Goal: Transaction & Acquisition: Purchase product/service

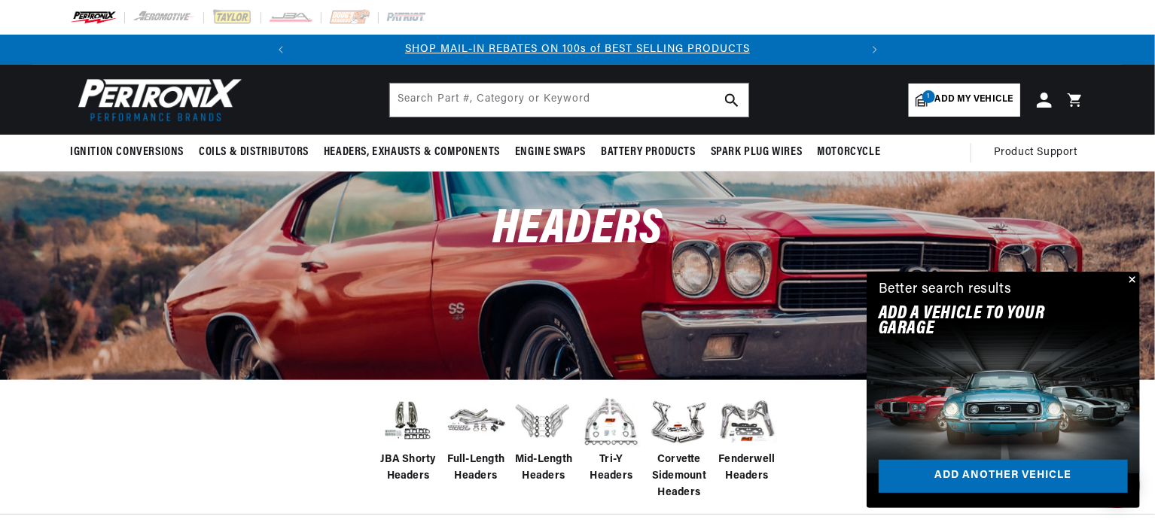
click at [608, 468] on span "Tri-Y Headers" at bounding box center [611, 469] width 60 height 34
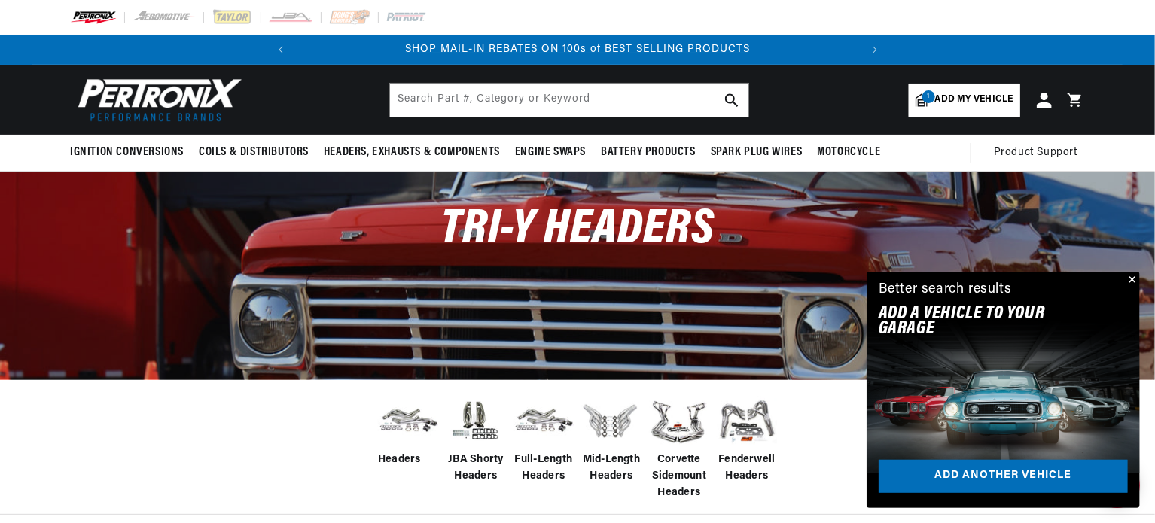
scroll to position [0, 561]
click at [964, 99] on span "Add my vehicle" at bounding box center [974, 100] width 78 height 14
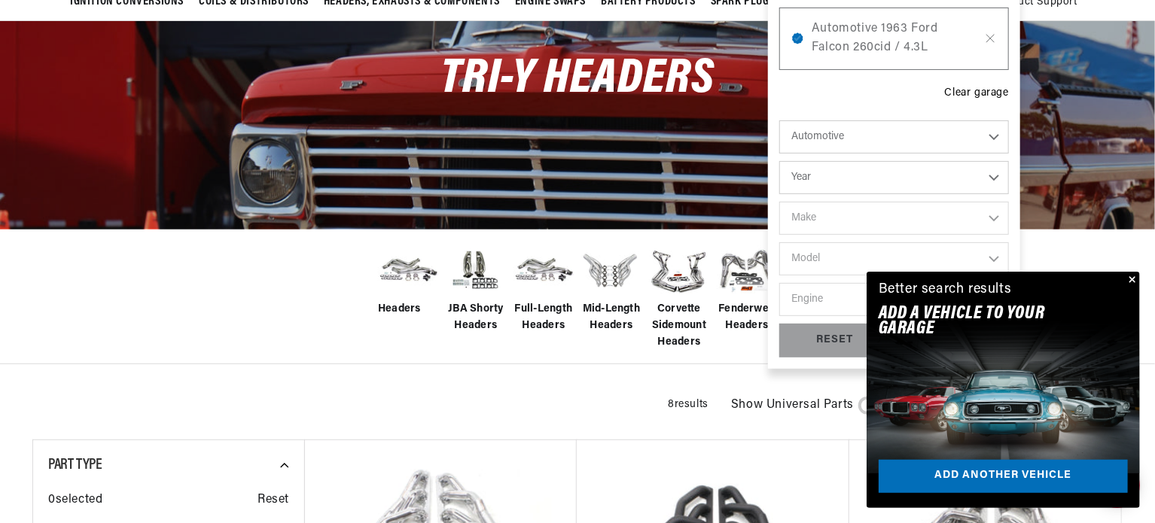
scroll to position [226, 0]
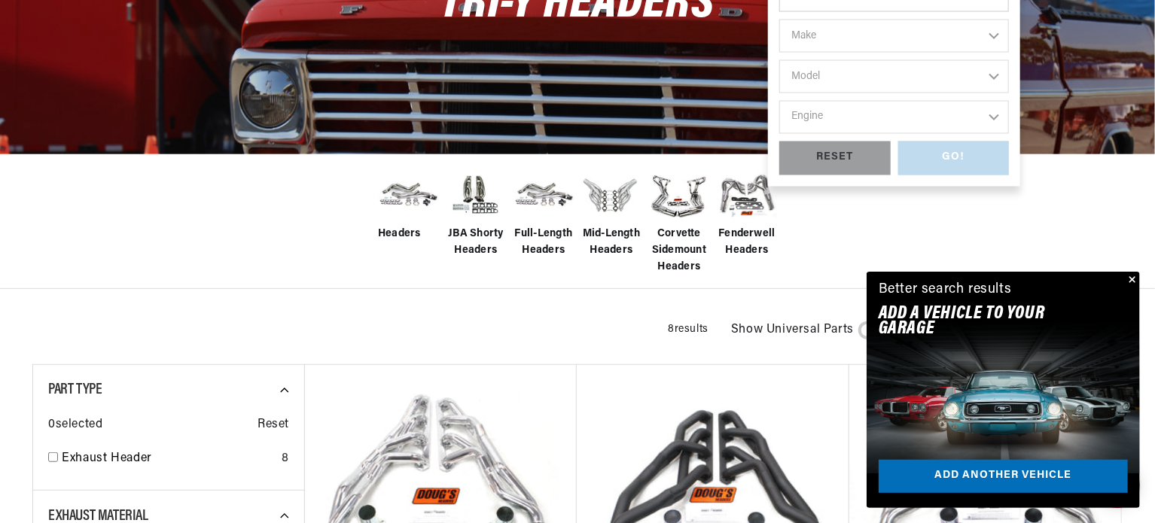
click at [1132, 278] on button "Close" at bounding box center [1130, 281] width 18 height 18
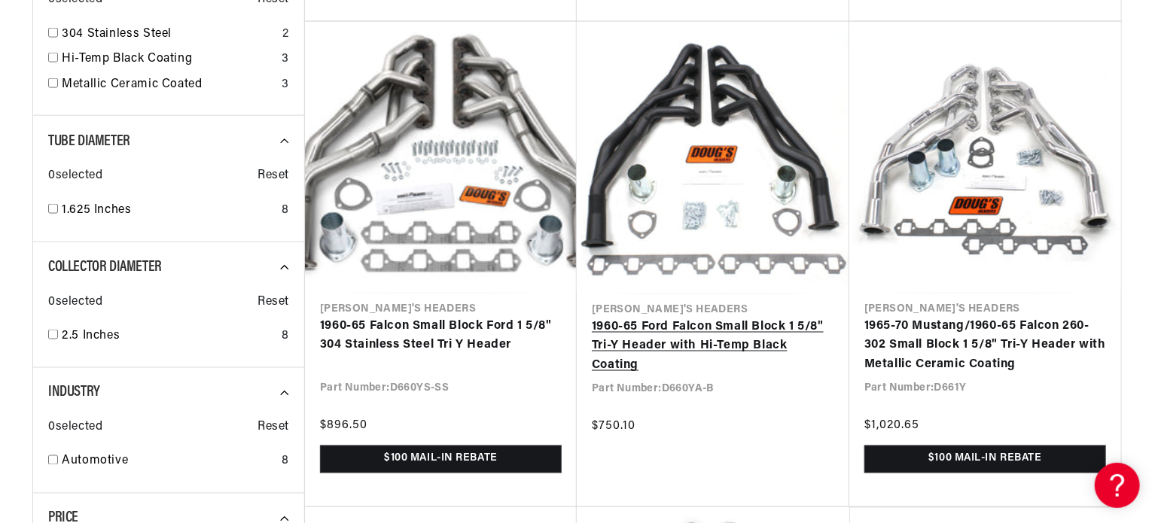
scroll to position [1129, 0]
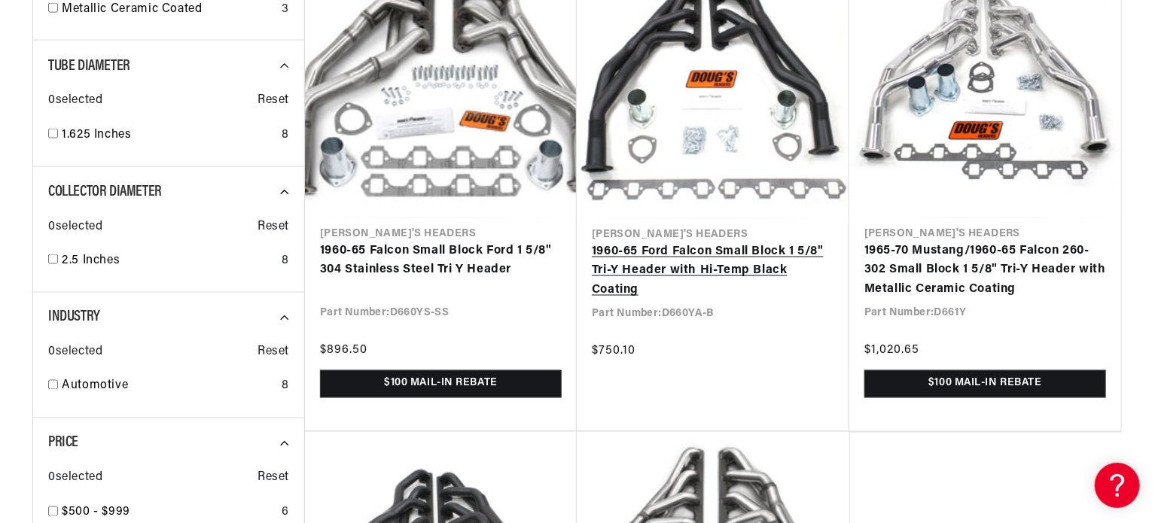
click at [643, 269] on link "1960-65 Ford Falcon Small Block 1 5/8" Tri-Y Header with Hi-Temp Black Coating" at bounding box center [713, 271] width 242 height 58
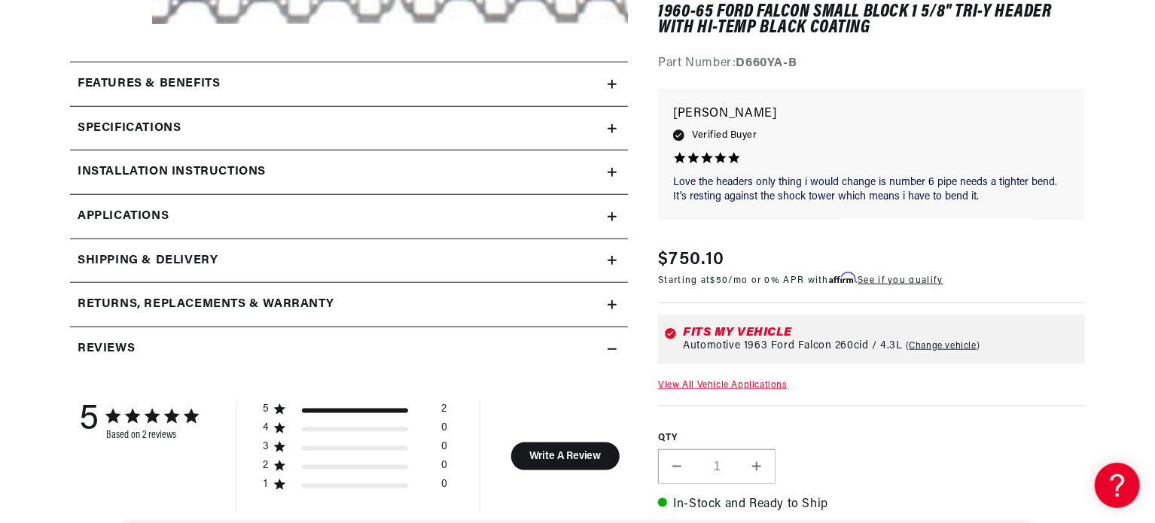
scroll to position [0, 561]
click at [405, 123] on div "Specifications" at bounding box center [338, 129] width 537 height 20
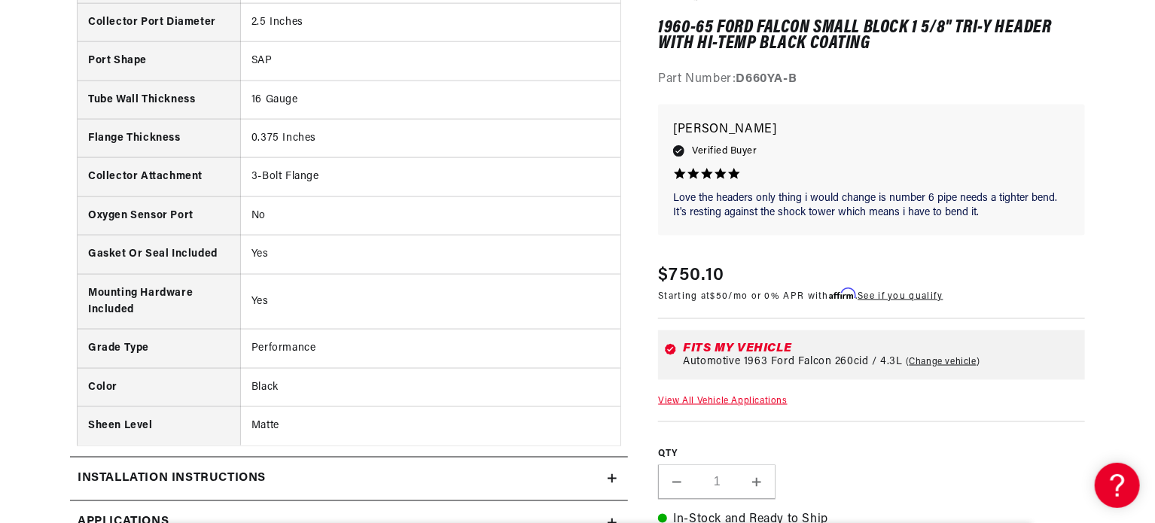
scroll to position [677, 0]
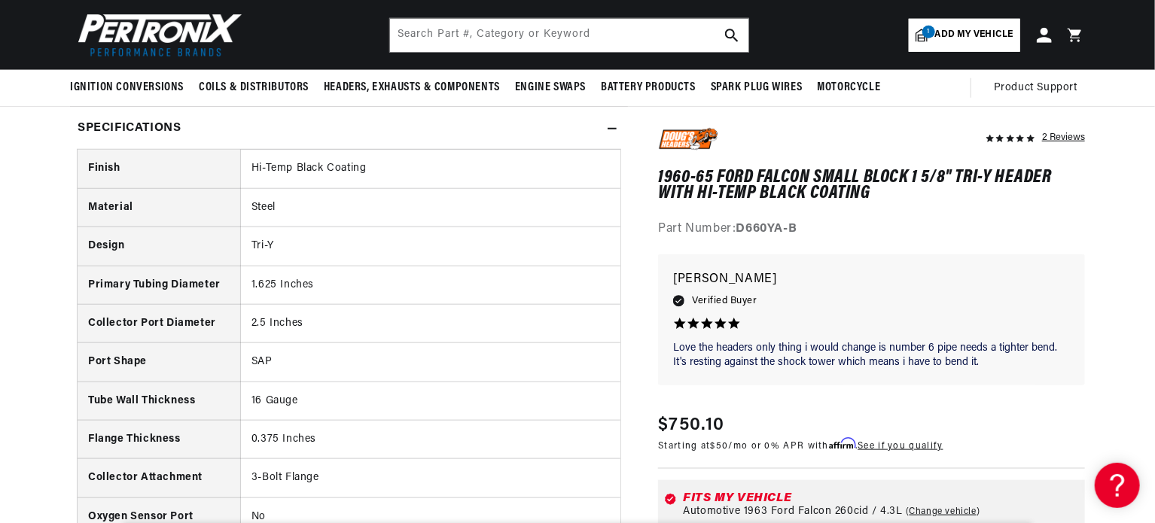
click at [512, 159] on td "Hi-Temp Black Coating" at bounding box center [430, 169] width 380 height 38
click at [605, 126] on div "Specifications" at bounding box center [338, 129] width 537 height 20
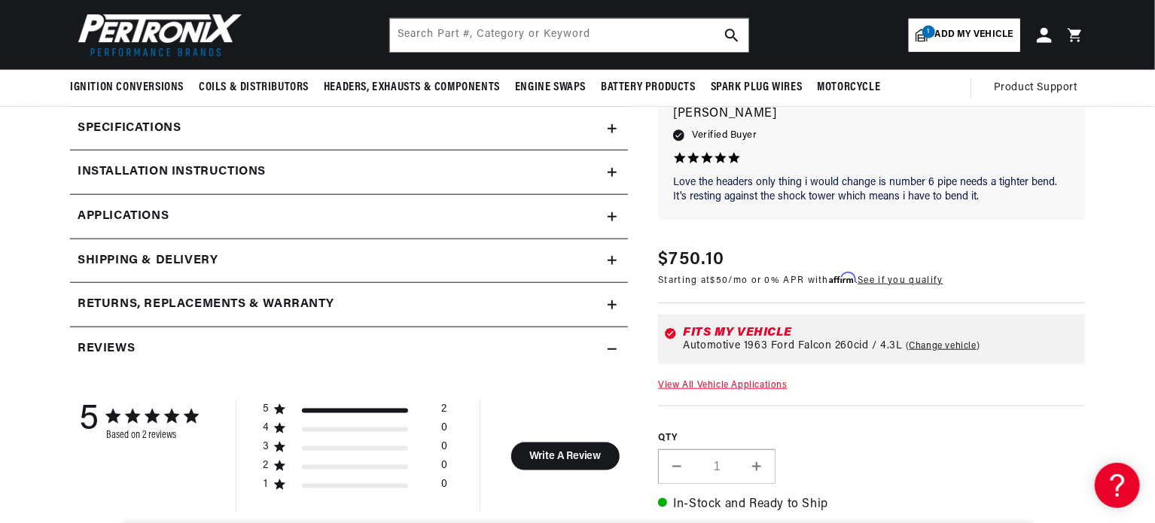
click at [396, 222] on link "Applications" at bounding box center [349, 217] width 558 height 44
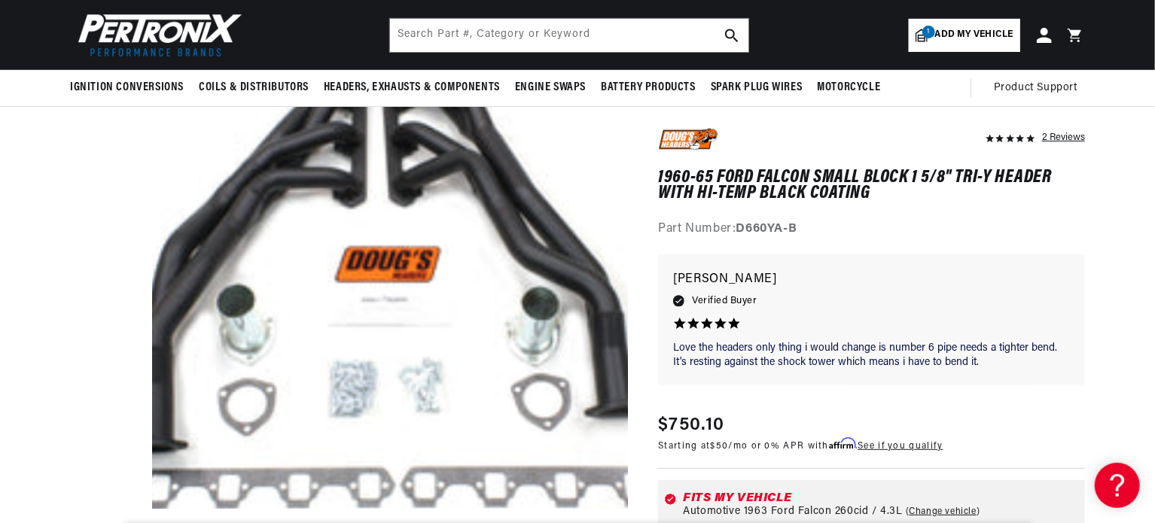
scroll to position [117, 0]
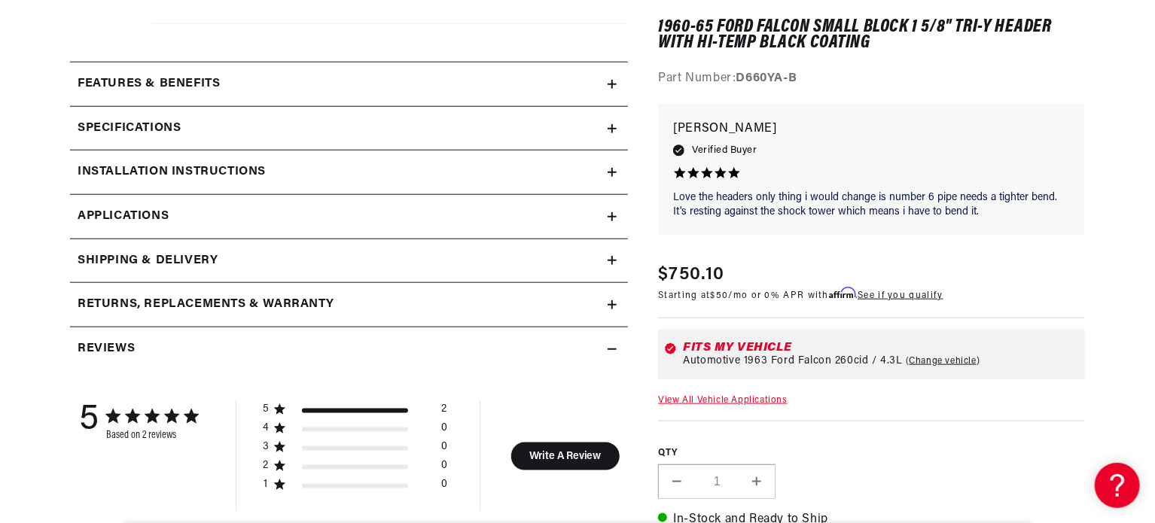
scroll to position [828, 0]
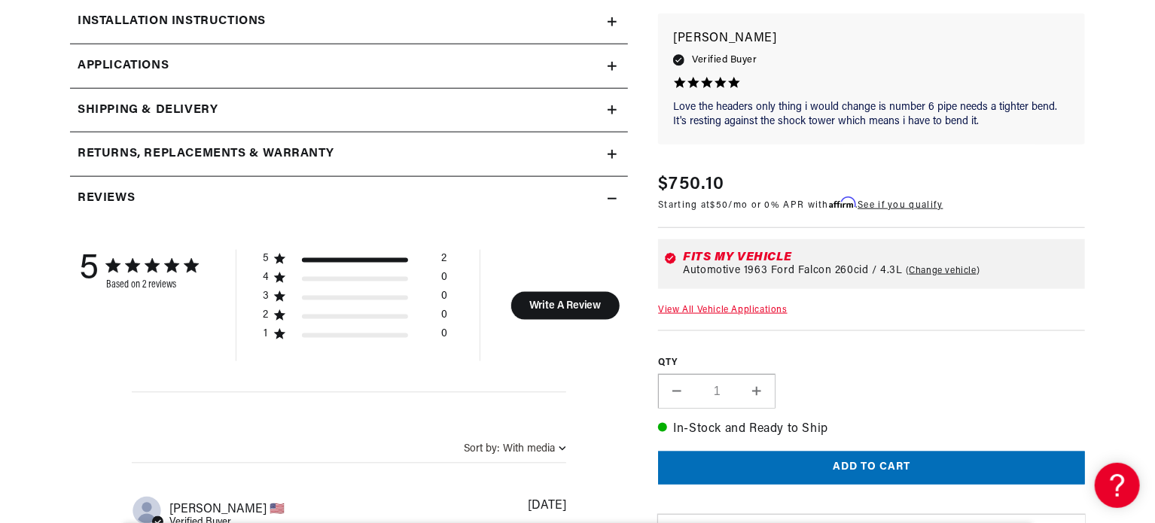
click at [921, 269] on link "Change vehicle" at bounding box center [942, 270] width 75 height 12
select select "1963"
select select "Ford"
select select "Falcon"
select select "260cid-4.3L"
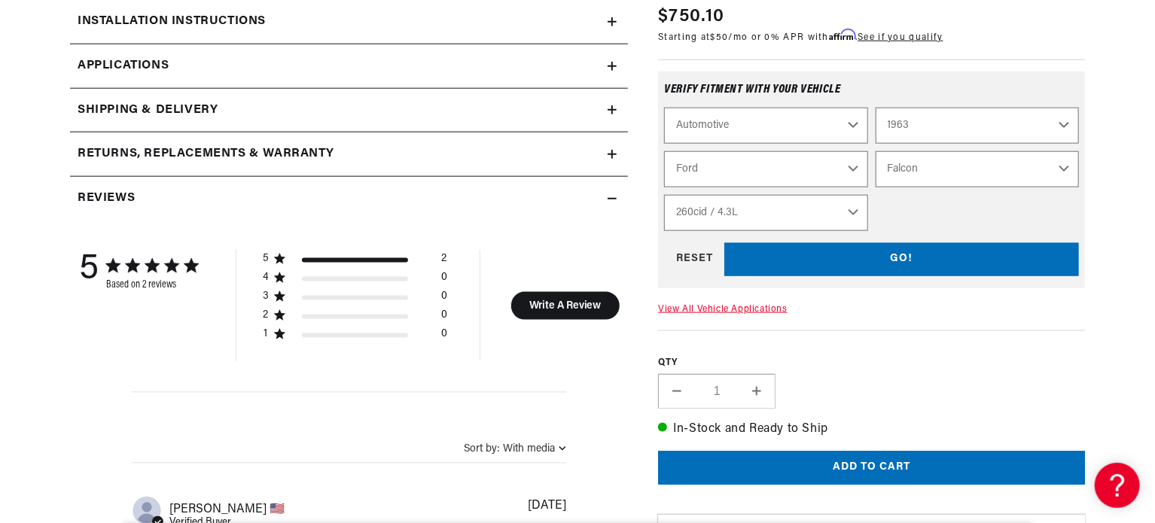
scroll to position [0, 561]
click at [840, 208] on select "4.1L 144cid / 2.4L 170cid / 2.8L 200cid / 3.3L 220cid / 3.6L 221cid / 3.6L 223c…" at bounding box center [765, 213] width 203 height 36
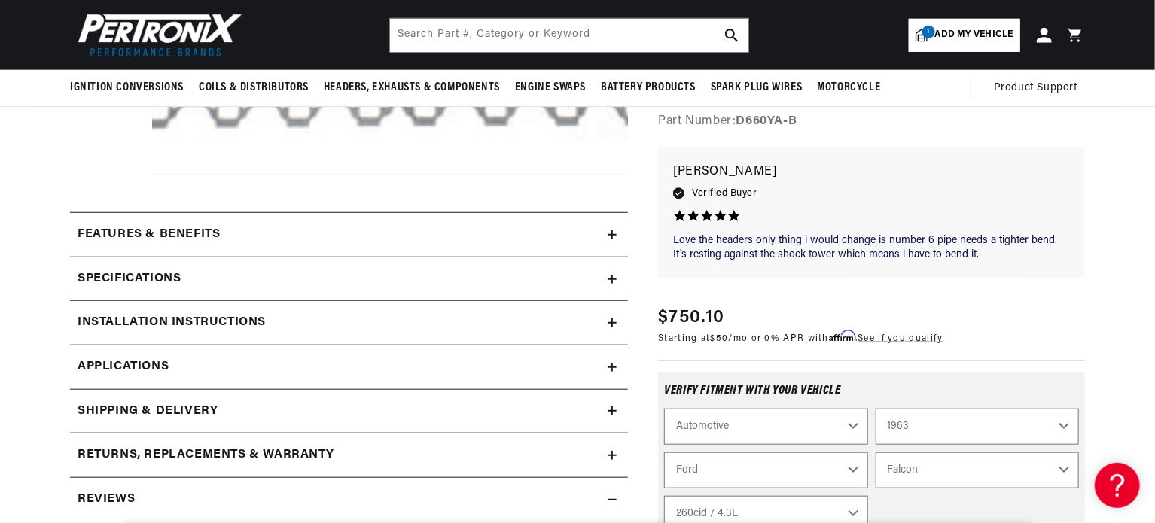
scroll to position [0, 0]
